Goal: Task Accomplishment & Management: Manage account settings

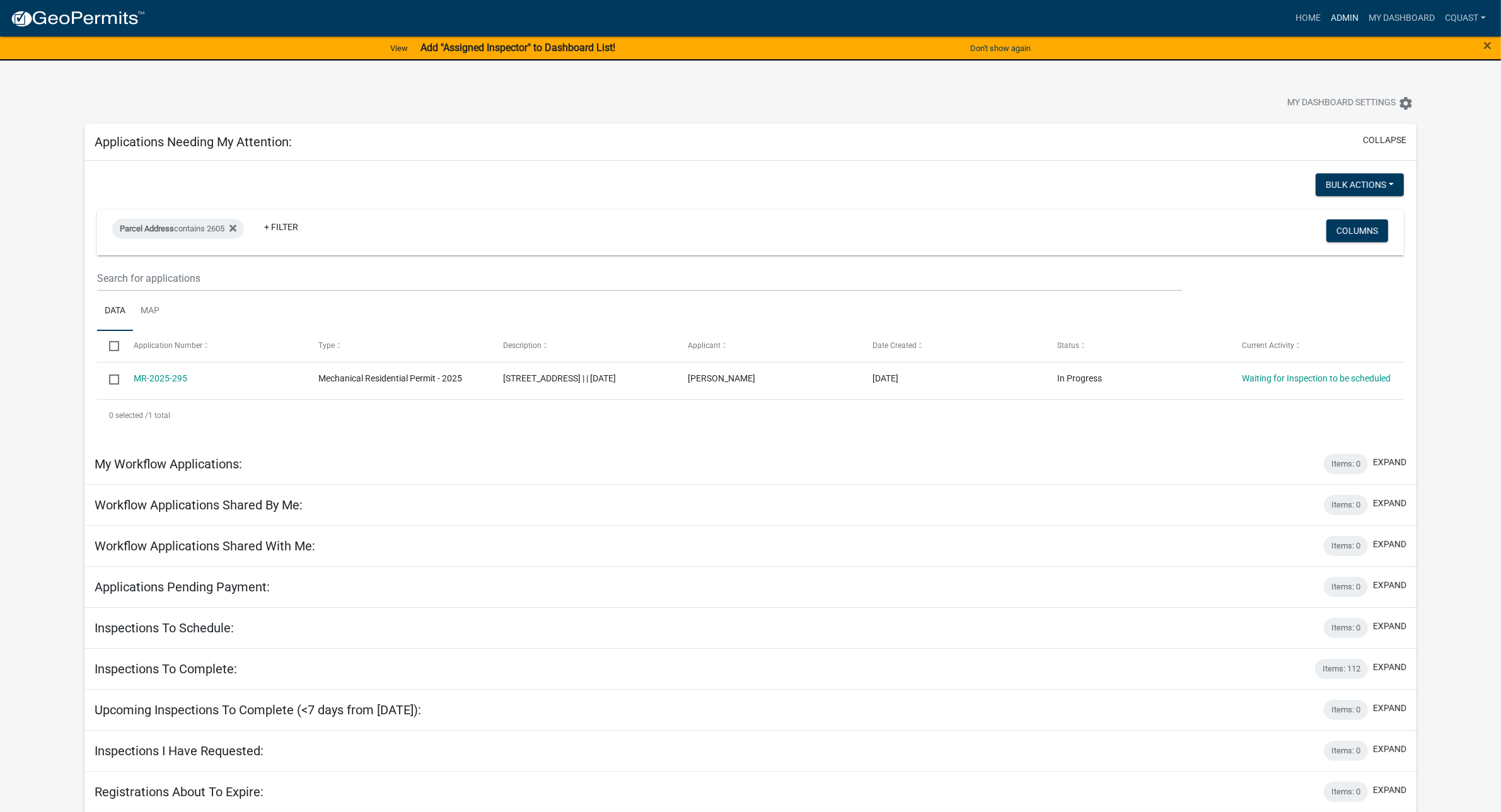
click at [1339, 14] on link "Admin" at bounding box center [1345, 18] width 38 height 24
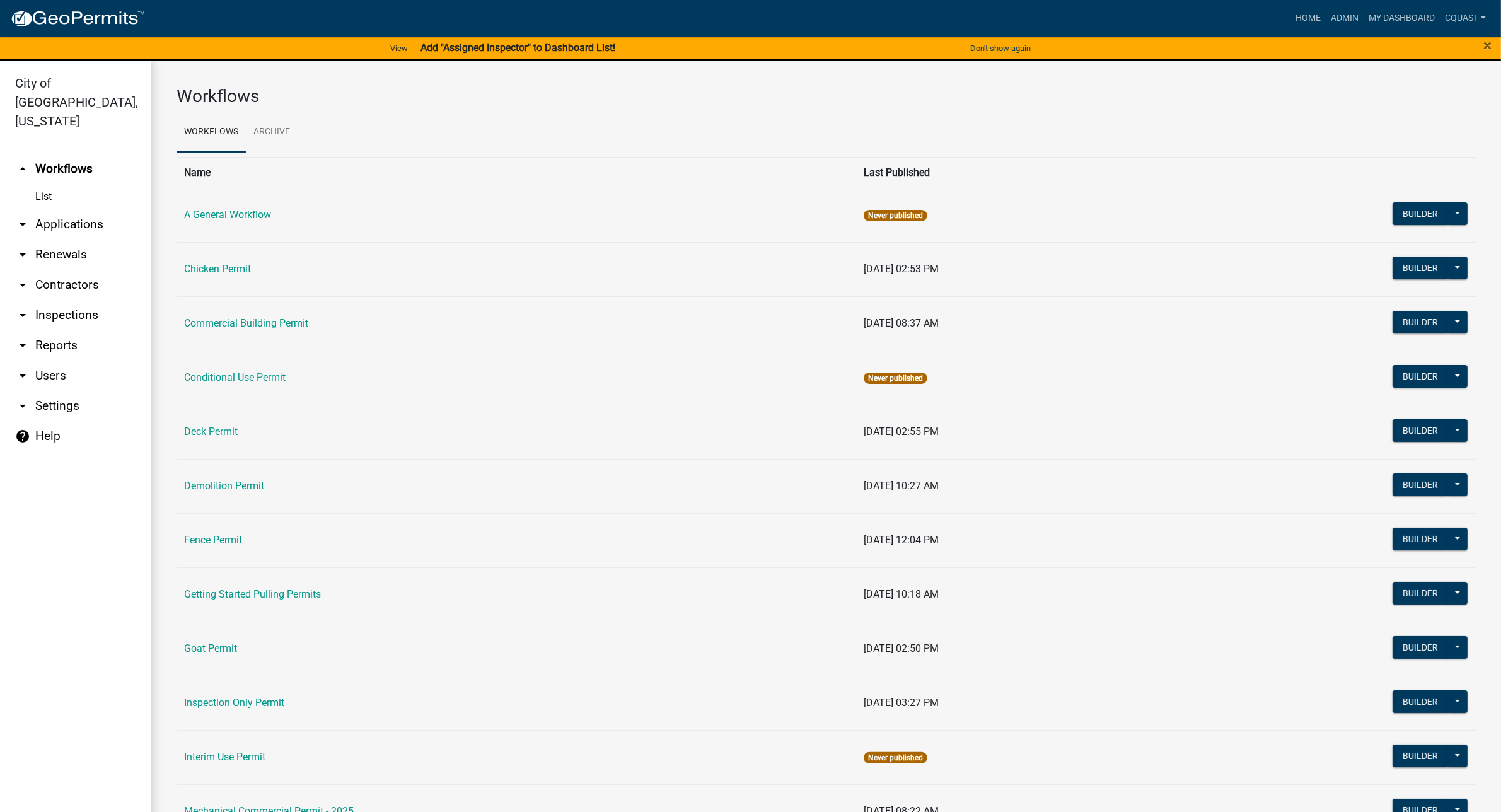
click at [61, 209] on link "arrow_drop_down Applications" at bounding box center [76, 224] width 151 height 30
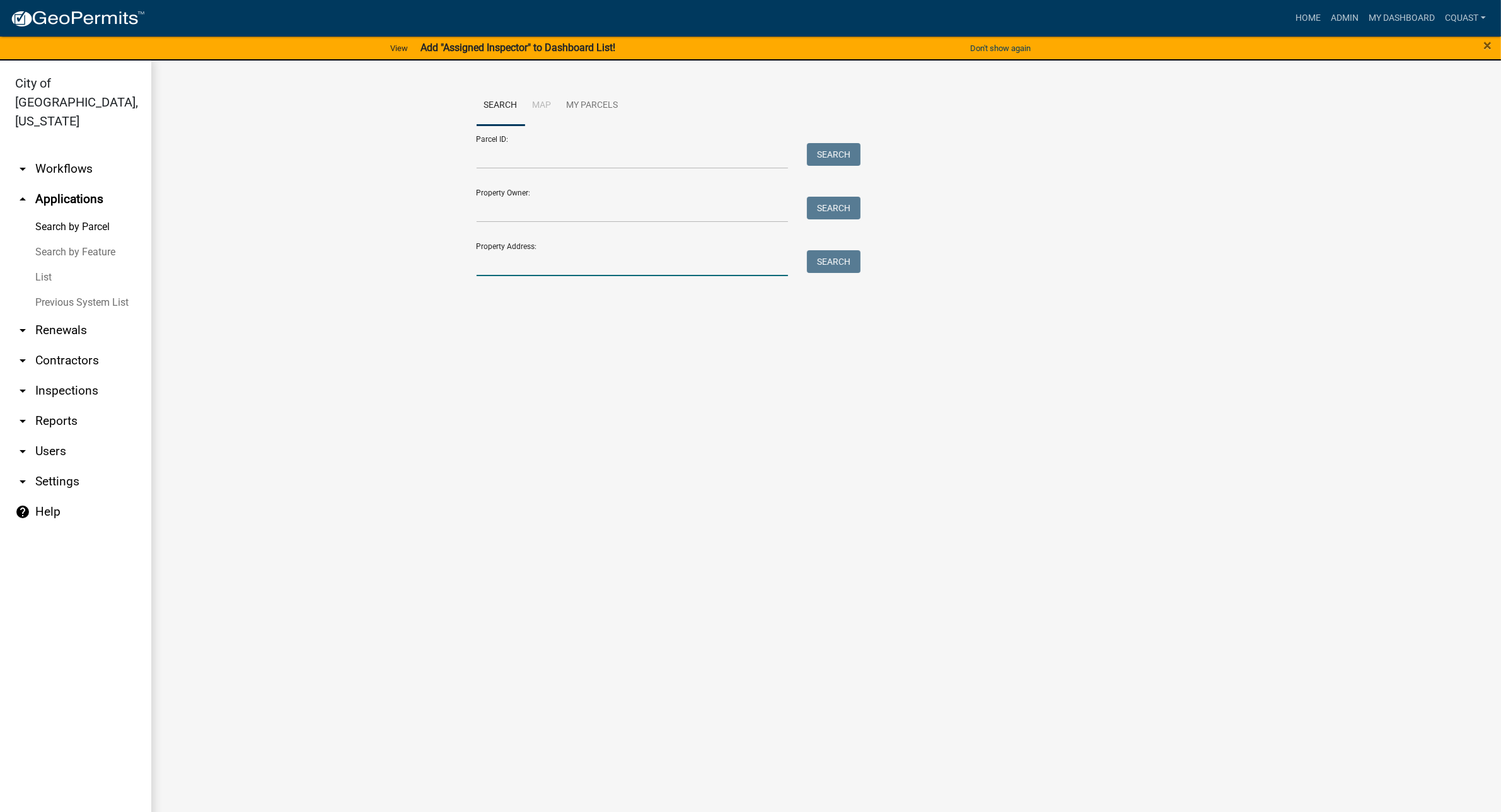
click at [599, 259] on input "Property Address:" at bounding box center [632, 263] width 312 height 26
type input "415 linden"
click at [848, 267] on button "Search" at bounding box center [834, 262] width 54 height 22
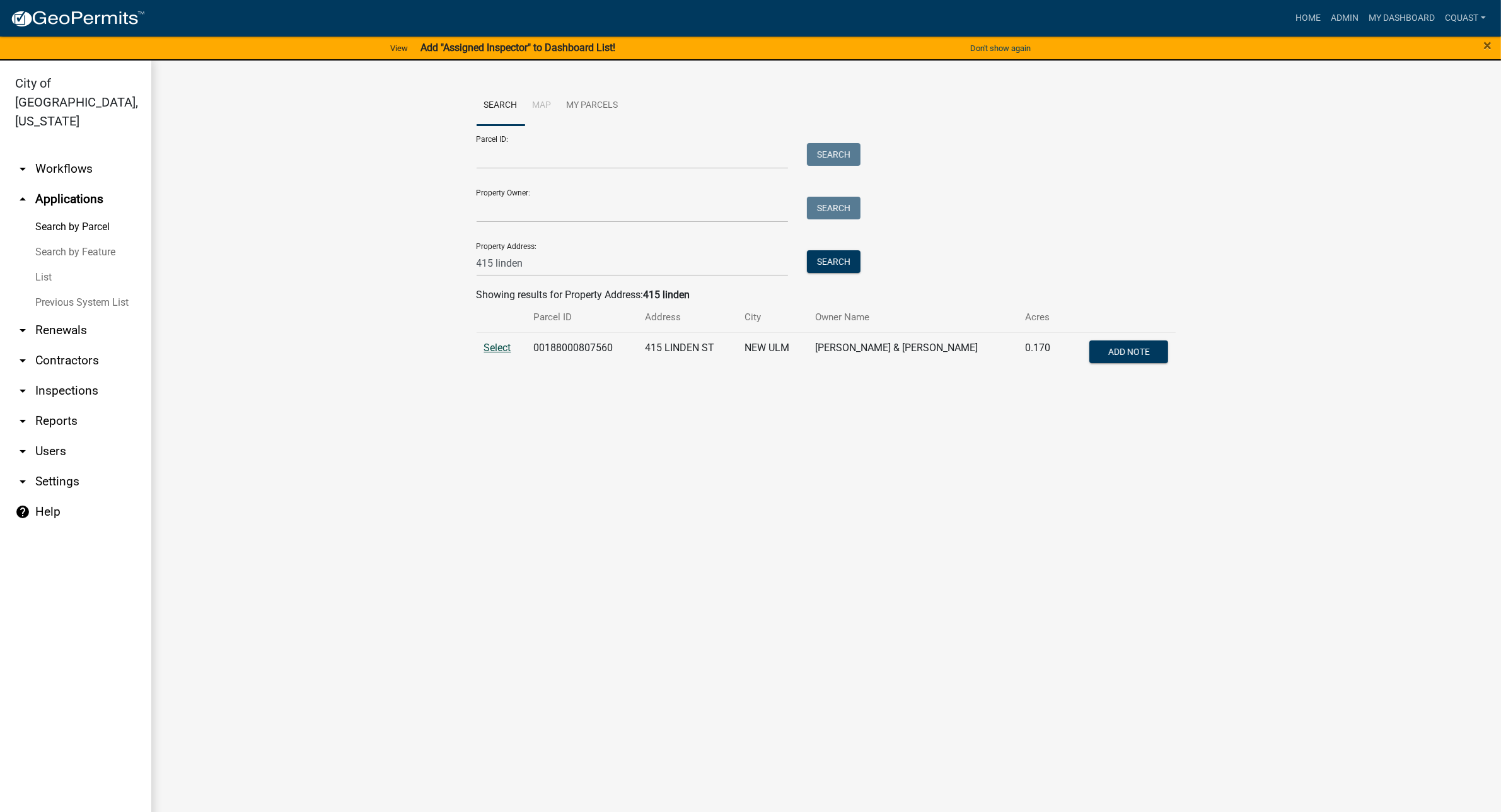
click at [494, 351] on span "Select" at bounding box center [497, 348] width 27 height 12
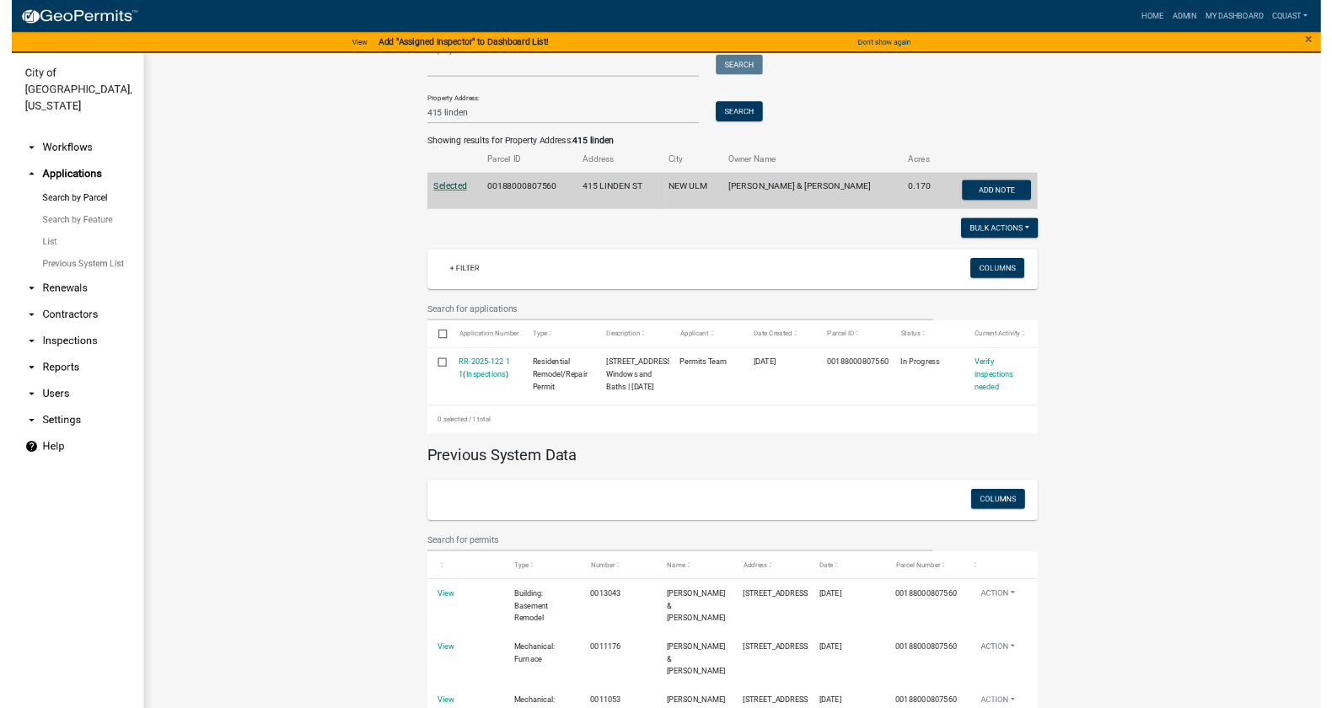
scroll to position [211, 0]
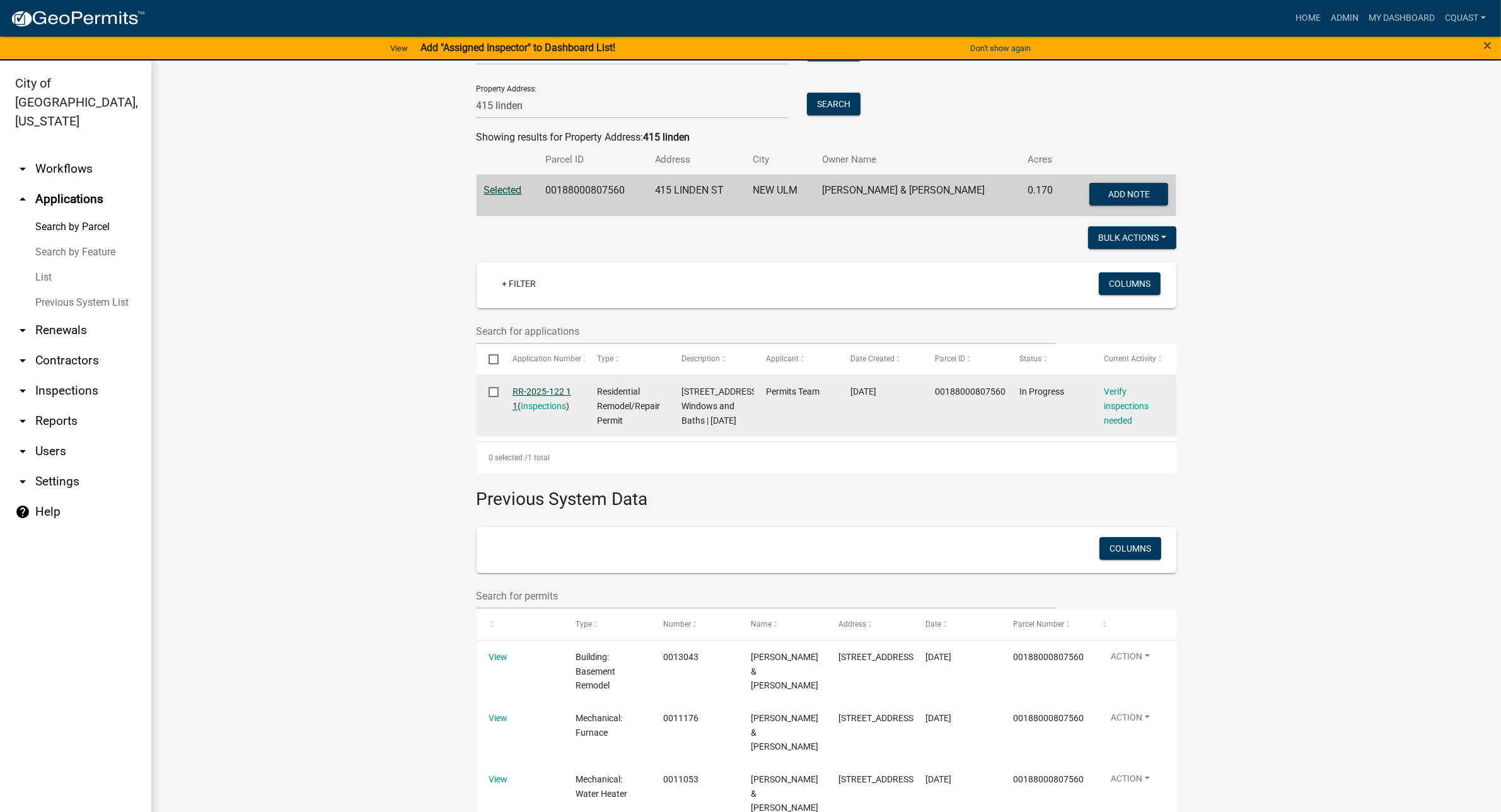
click at [545, 391] on link "RR-2025-122 1 1" at bounding box center [541, 399] width 58 height 25
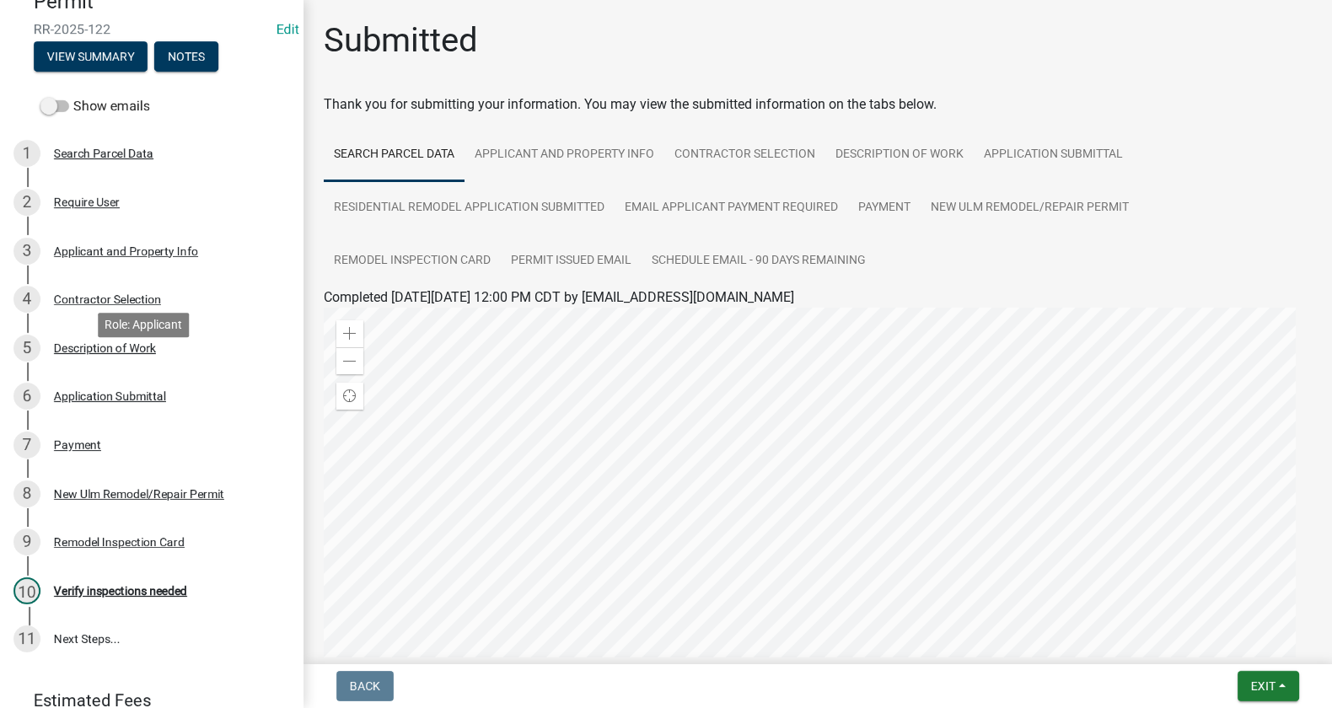
scroll to position [255, 0]
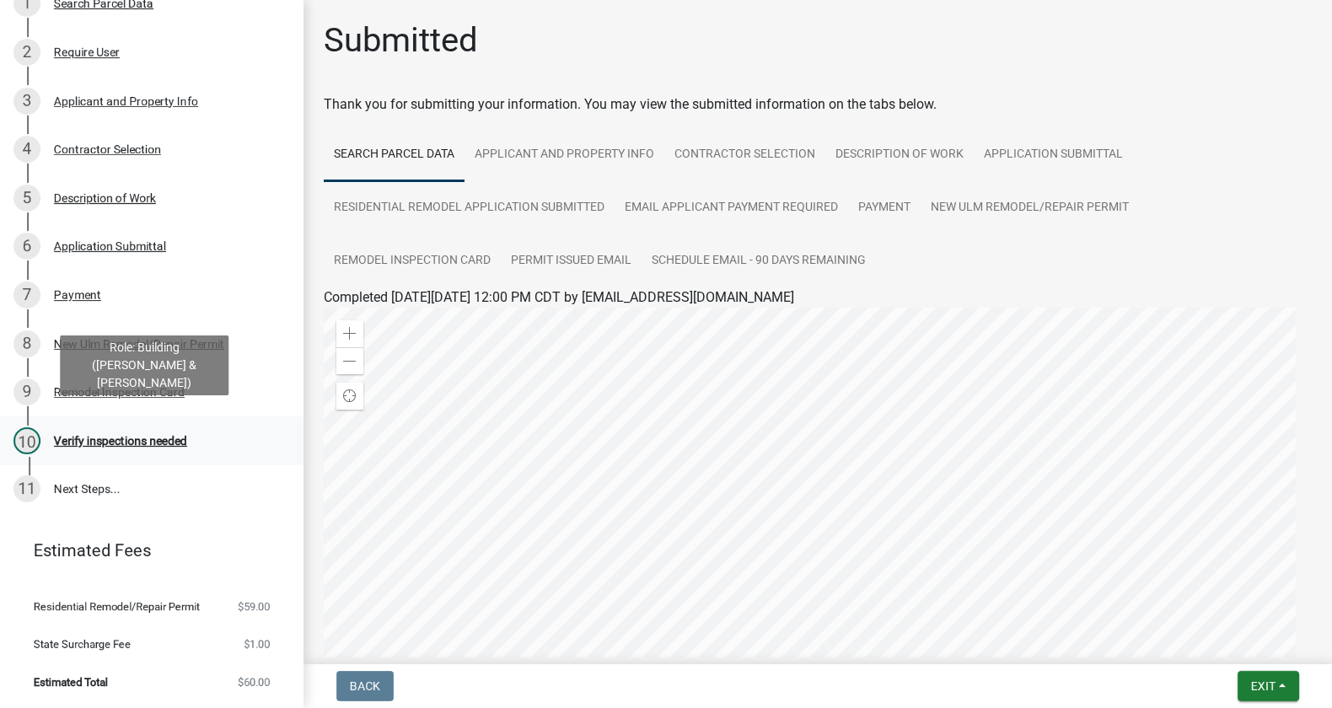
click at [133, 435] on div "Verify inspections needed" at bounding box center [120, 441] width 133 height 12
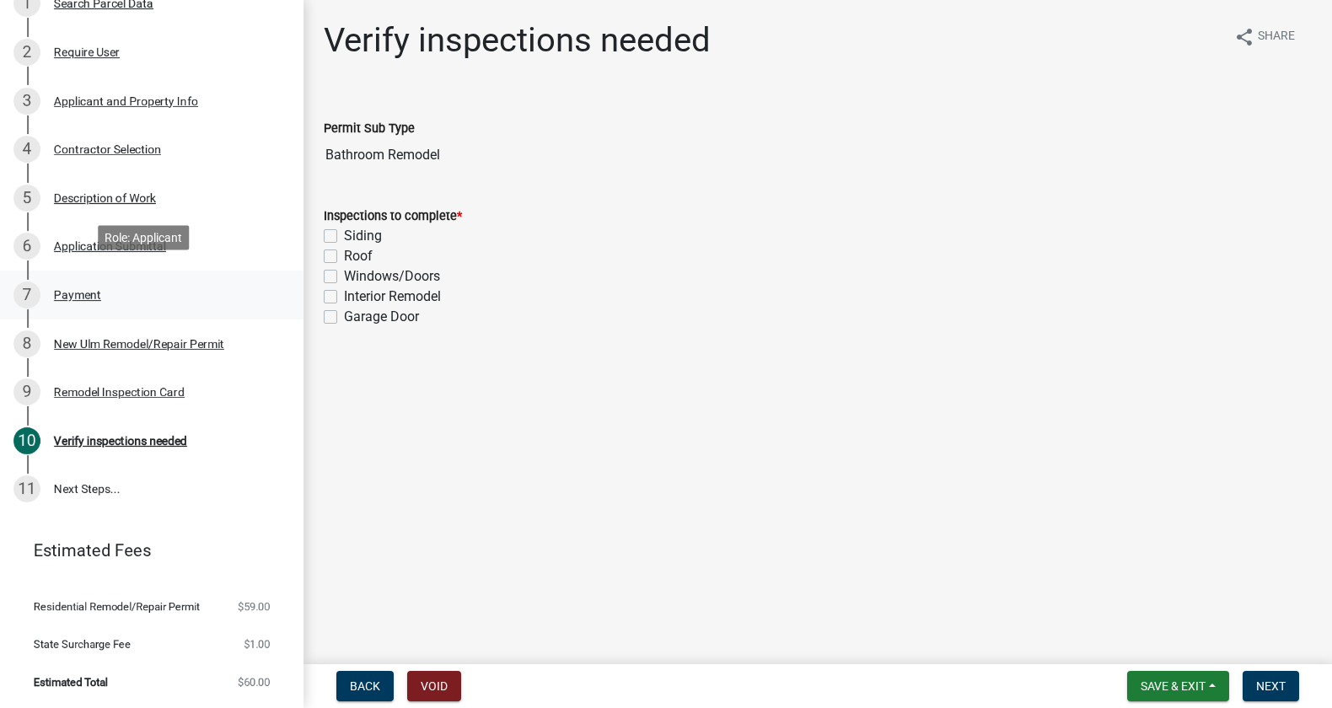
click at [89, 282] on div "7 Payment" at bounding box center [144, 295] width 263 height 27
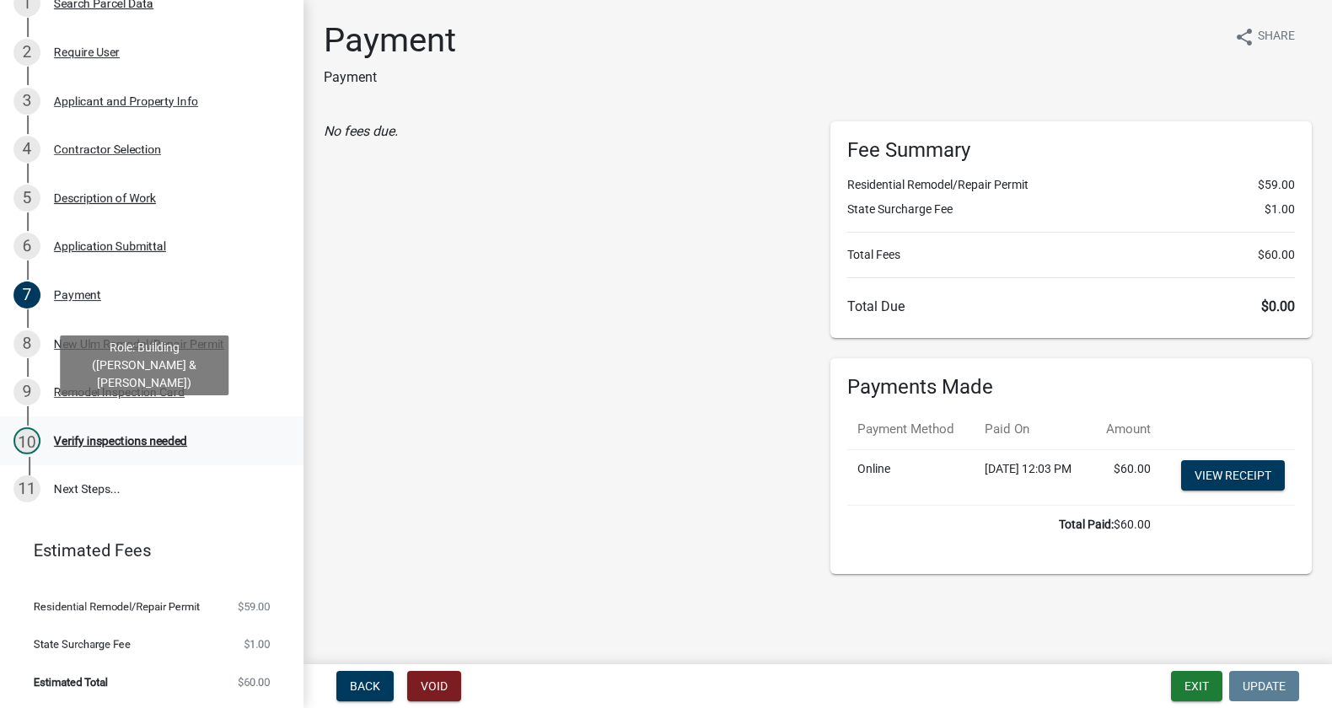
click at [101, 435] on div "Verify inspections needed" at bounding box center [120, 441] width 133 height 12
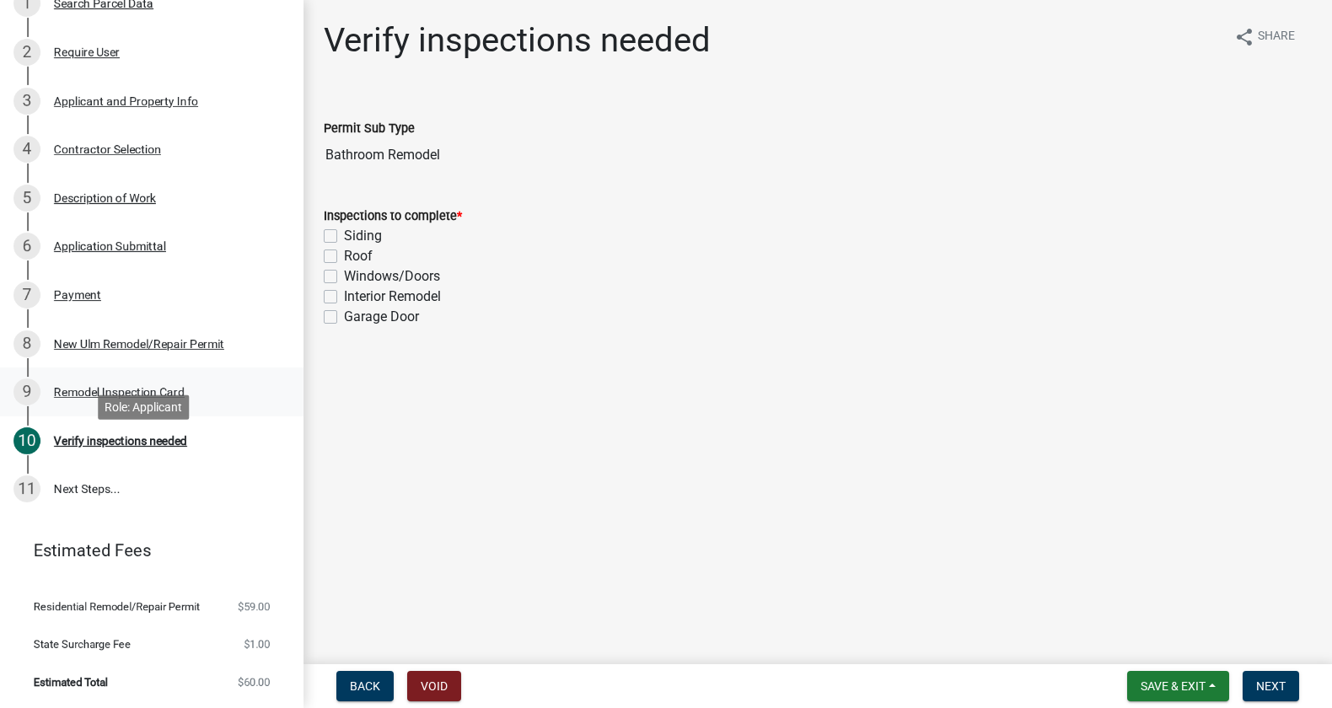
scroll to position [0, 0]
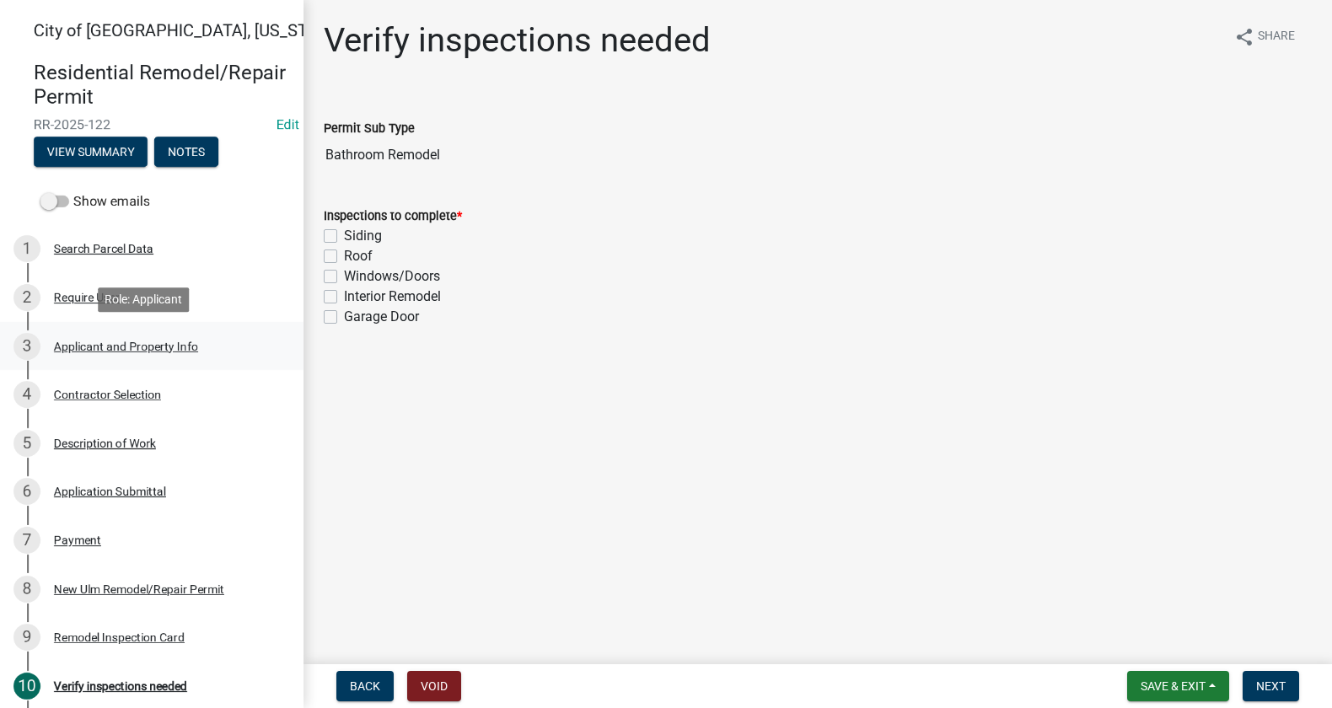
click at [125, 354] on div "3 Applicant and Property Info" at bounding box center [144, 346] width 263 height 27
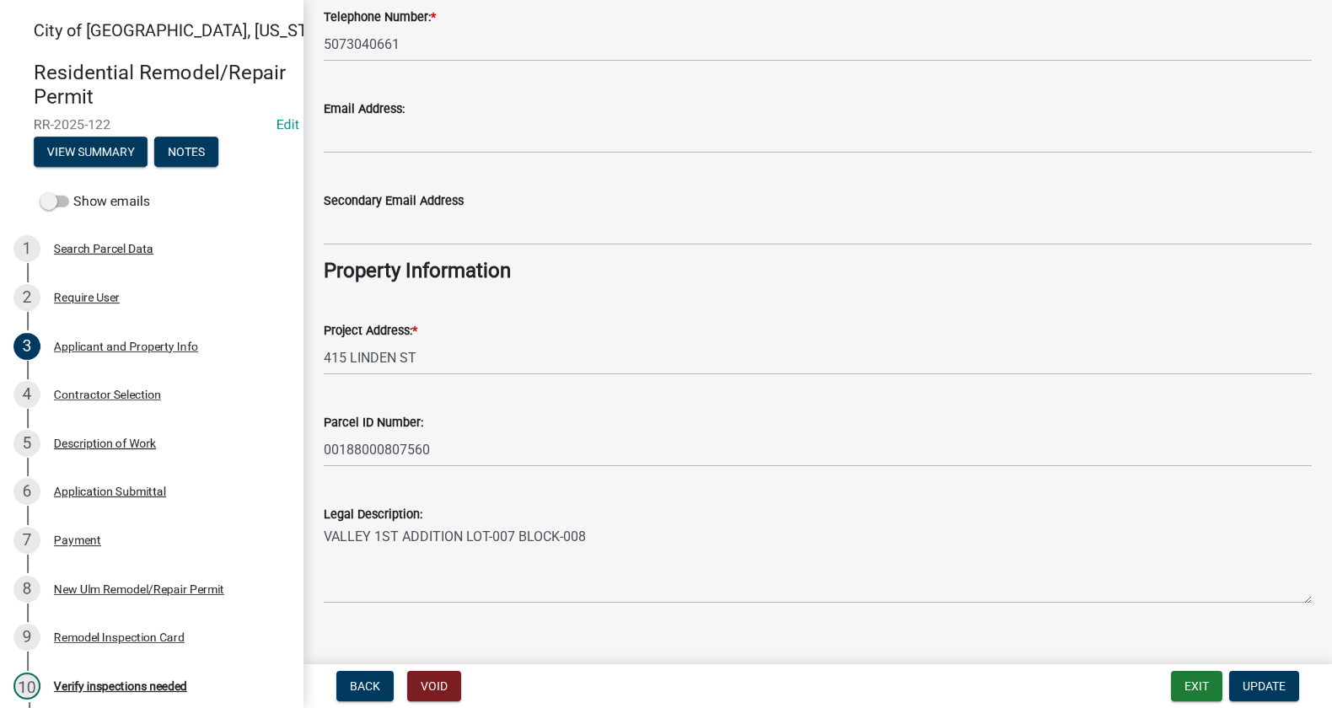
scroll to position [281, 0]
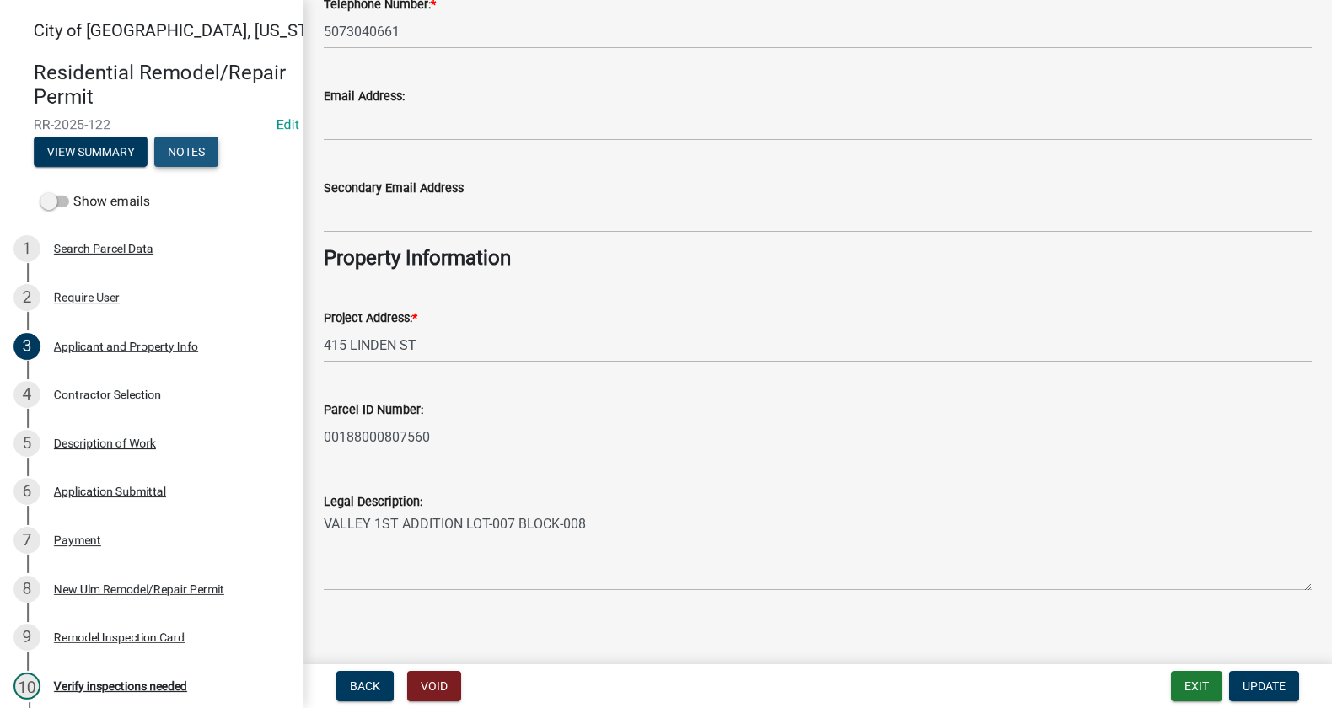
click at [186, 149] on button "Notes" at bounding box center [186, 152] width 64 height 30
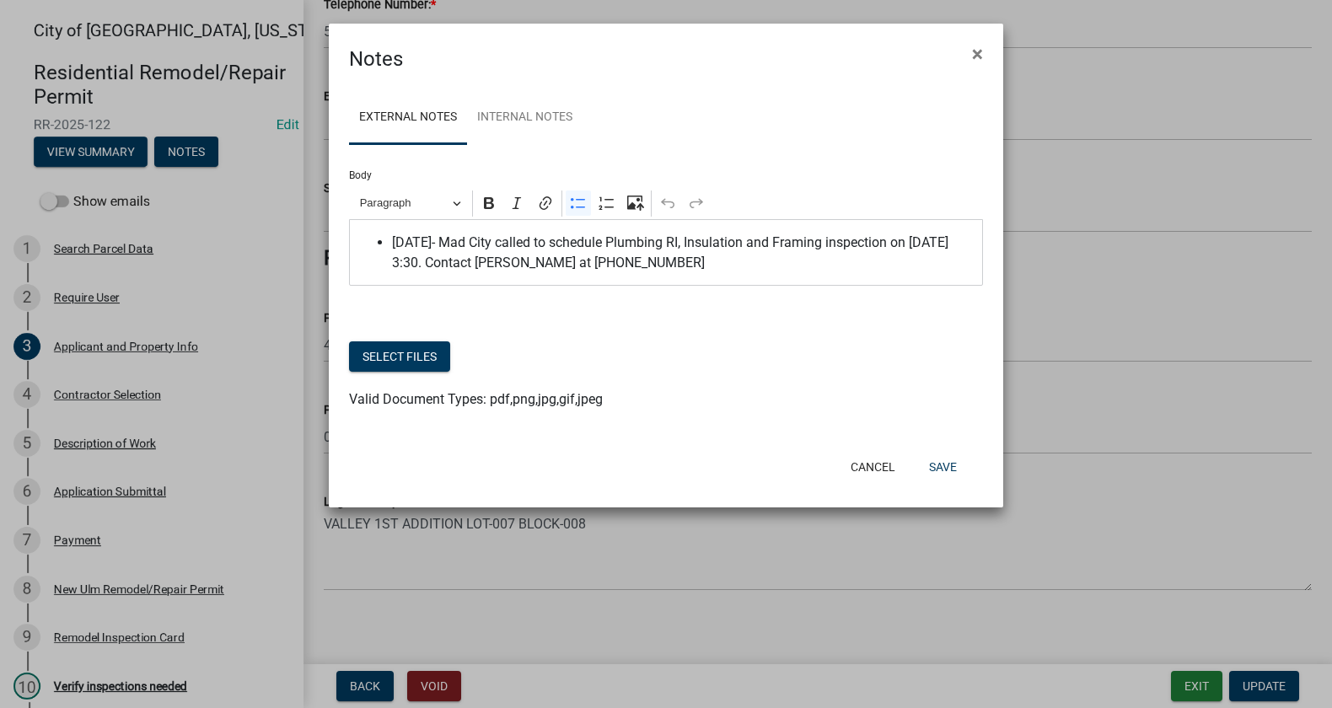
click at [639, 266] on span "[DATE]- Mad City called to schedule Plumbing RI, Insulation and Framing inspect…" at bounding box center [683, 253] width 582 height 40
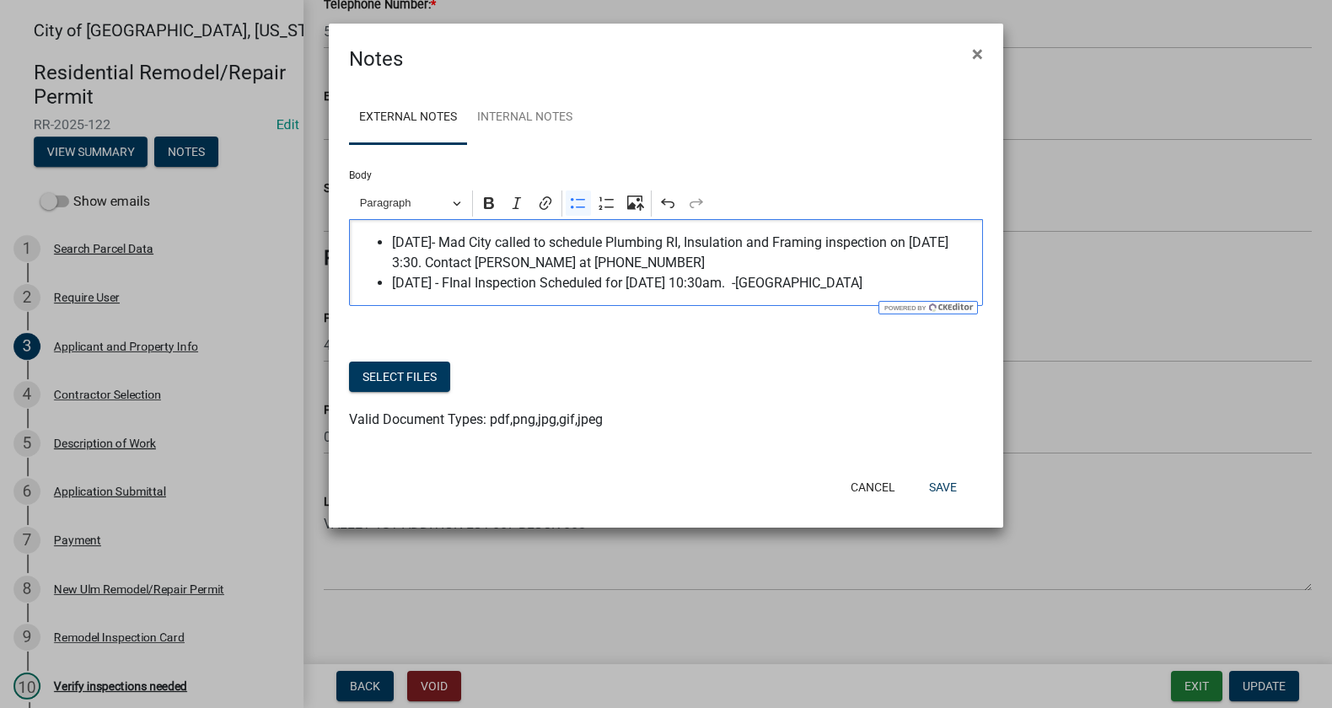
click at [473, 292] on span "[DATE] - FInal Inspection Scheduled for [DATE] 10:30am. -[GEOGRAPHIC_DATA]" at bounding box center [683, 283] width 582 height 20
click at [925, 486] on button "Save" at bounding box center [942, 487] width 55 height 30
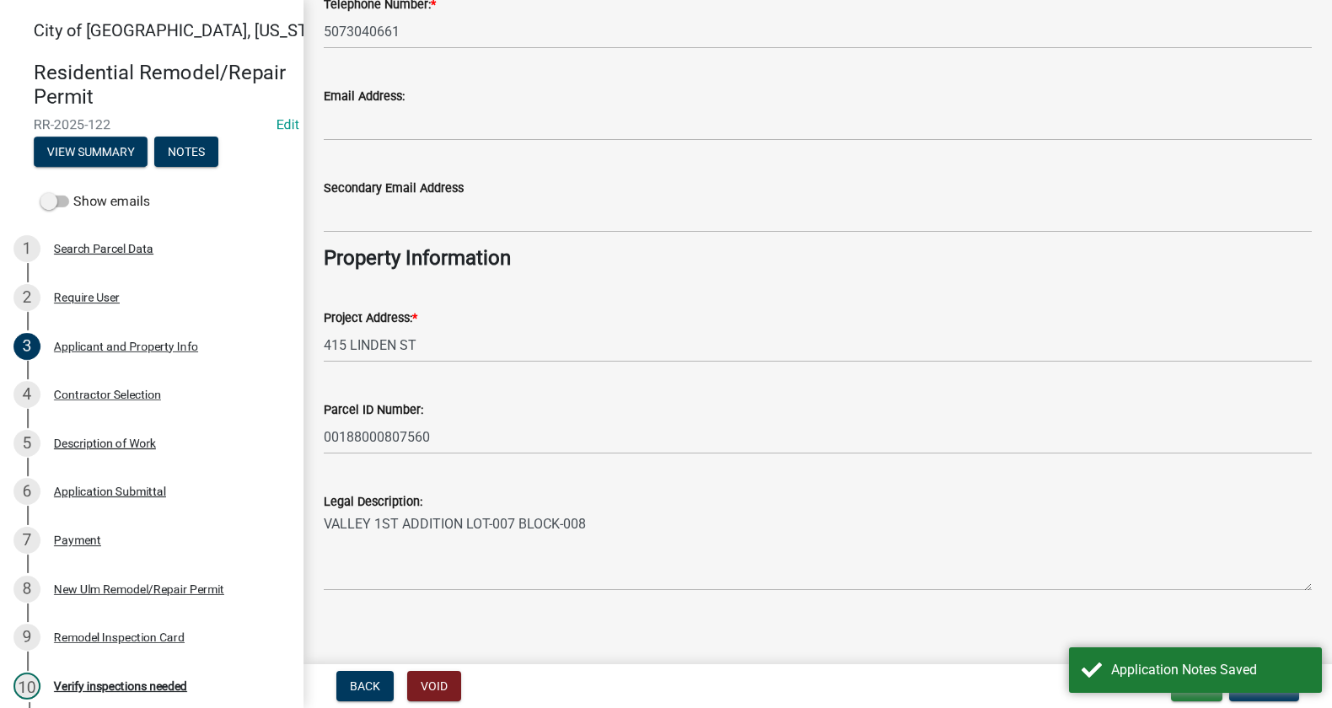
click at [904, 663] on div "City of [GEOGRAPHIC_DATA], [US_STATE] Residential Remodel/Repair Permit RR-2025…" at bounding box center [666, 354] width 1332 height 708
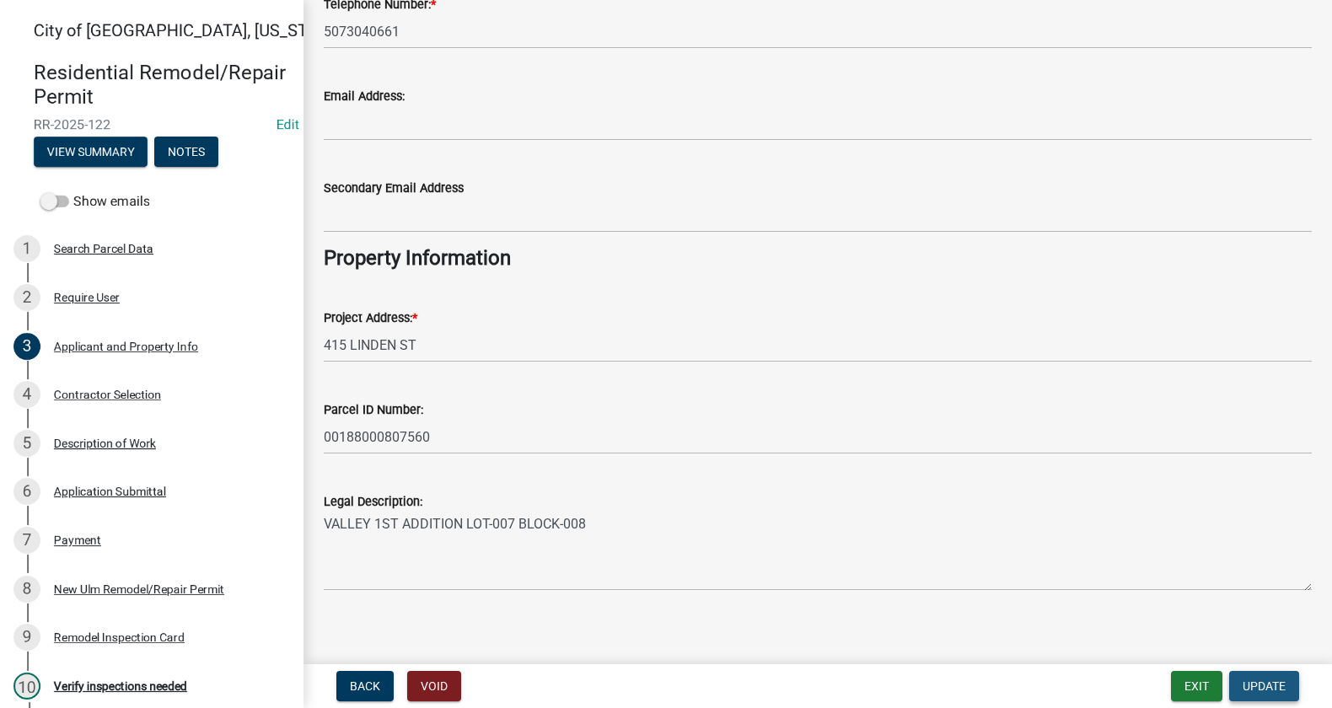
click at [1249, 685] on span "Update" at bounding box center [1263, 685] width 43 height 13
